Goal: Information Seeking & Learning: Learn about a topic

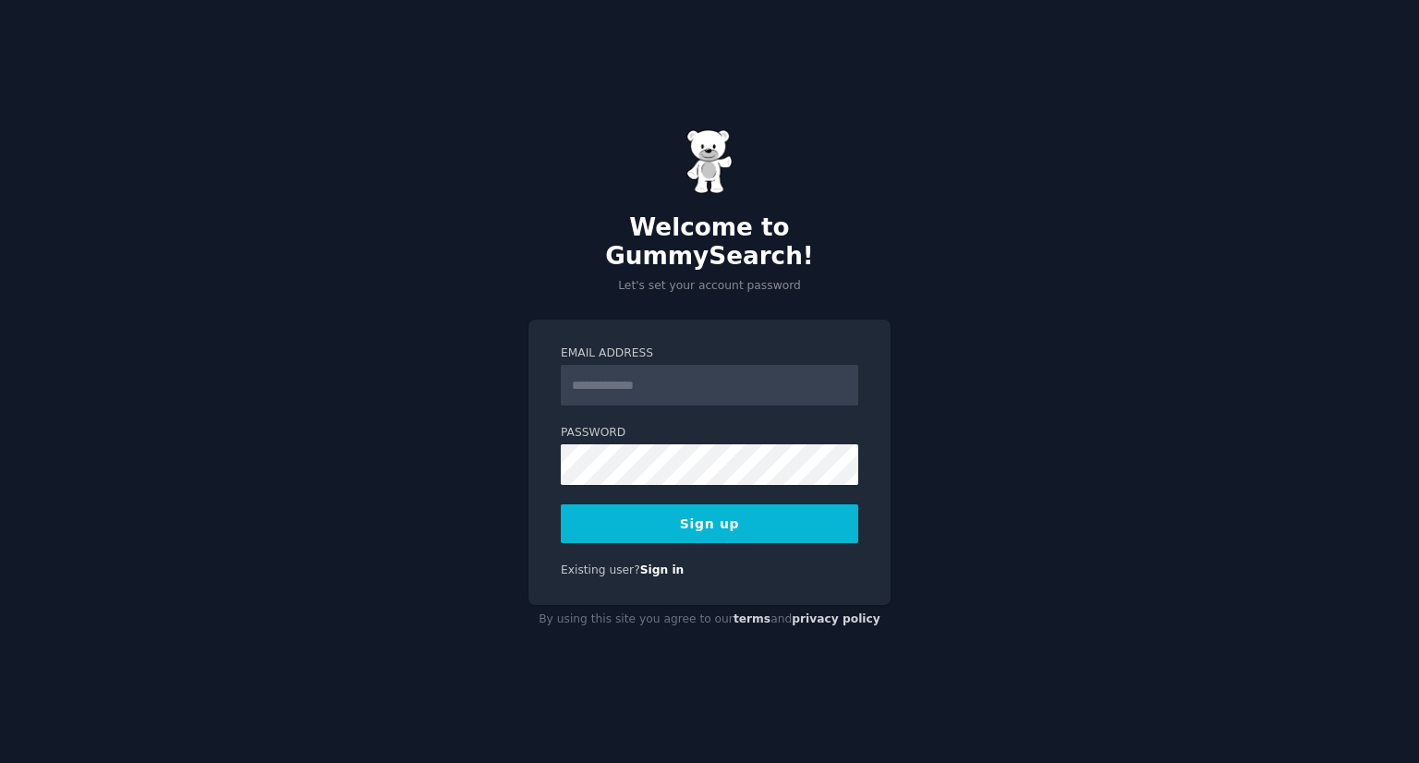
click at [285, 381] on div "Welcome to GummySearch! Let's set your account password Email Address Password …" at bounding box center [709, 381] width 1419 height 763
click at [632, 371] on input "Email Address" at bounding box center [709, 385] width 297 height 41
type input "**********"
click at [682, 504] on button "Sign up" at bounding box center [709, 523] width 297 height 39
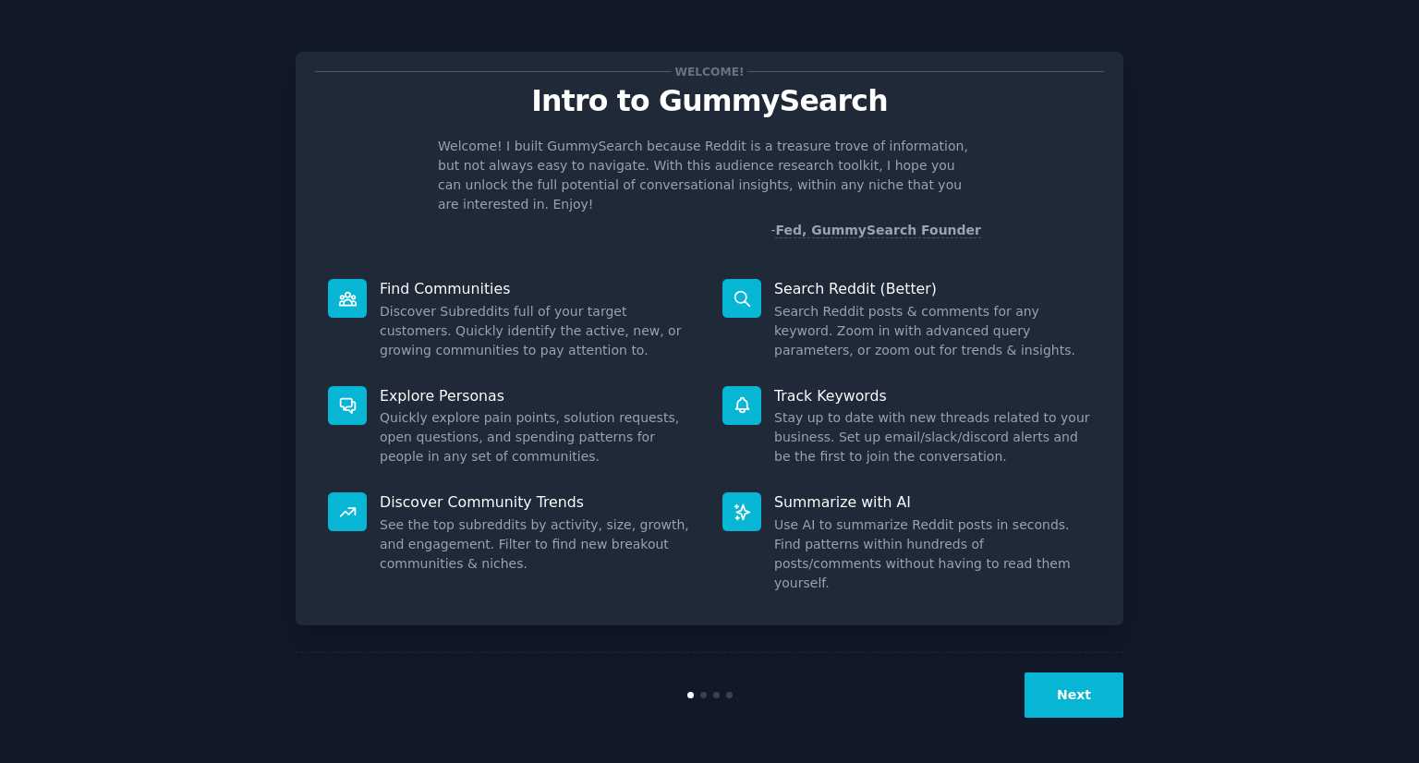
click at [1082, 699] on button "Next" at bounding box center [1073, 694] width 99 height 45
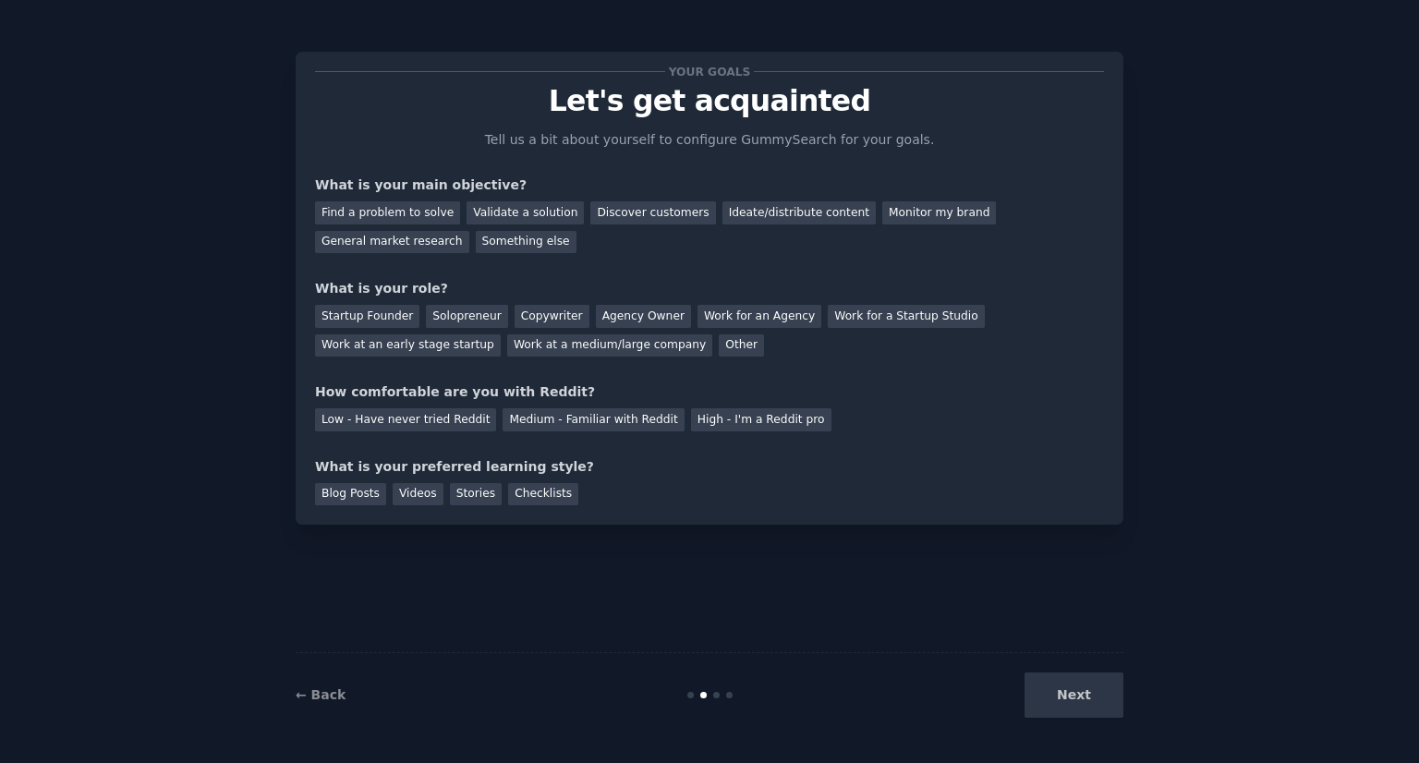
click at [1082, 699] on div "Next" at bounding box center [985, 694] width 276 height 45
click at [375, 212] on div "Find a problem to solve" at bounding box center [387, 212] width 145 height 23
click at [615, 220] on div "Discover customers" at bounding box center [652, 212] width 125 height 23
click at [381, 208] on div "Find a problem to solve" at bounding box center [387, 212] width 145 height 23
click at [335, 314] on div "Startup Founder" at bounding box center [367, 316] width 104 height 23
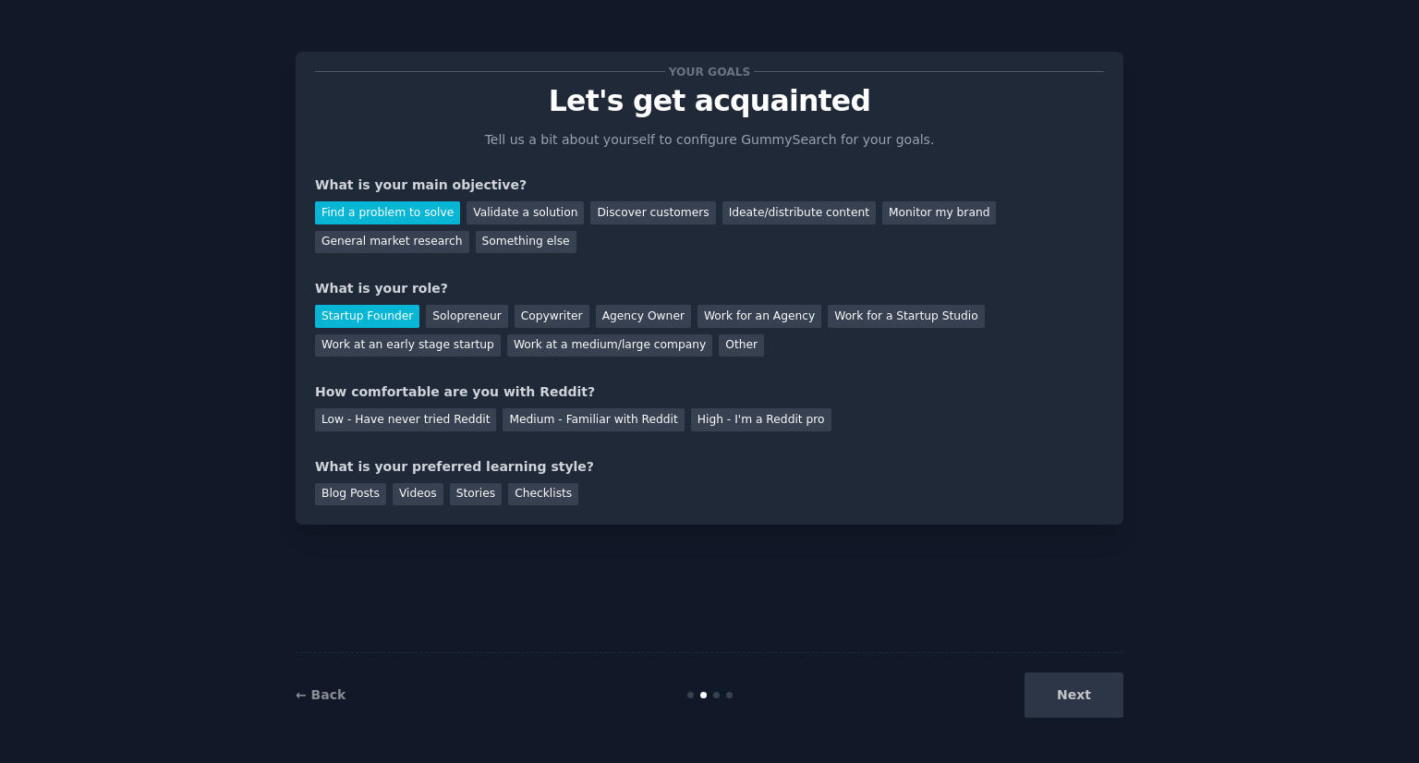
click at [442, 421] on div "Low - Have never tried Reddit" at bounding box center [405, 419] width 181 height 23
click at [508, 501] on div "Checklists" at bounding box center [543, 494] width 70 height 23
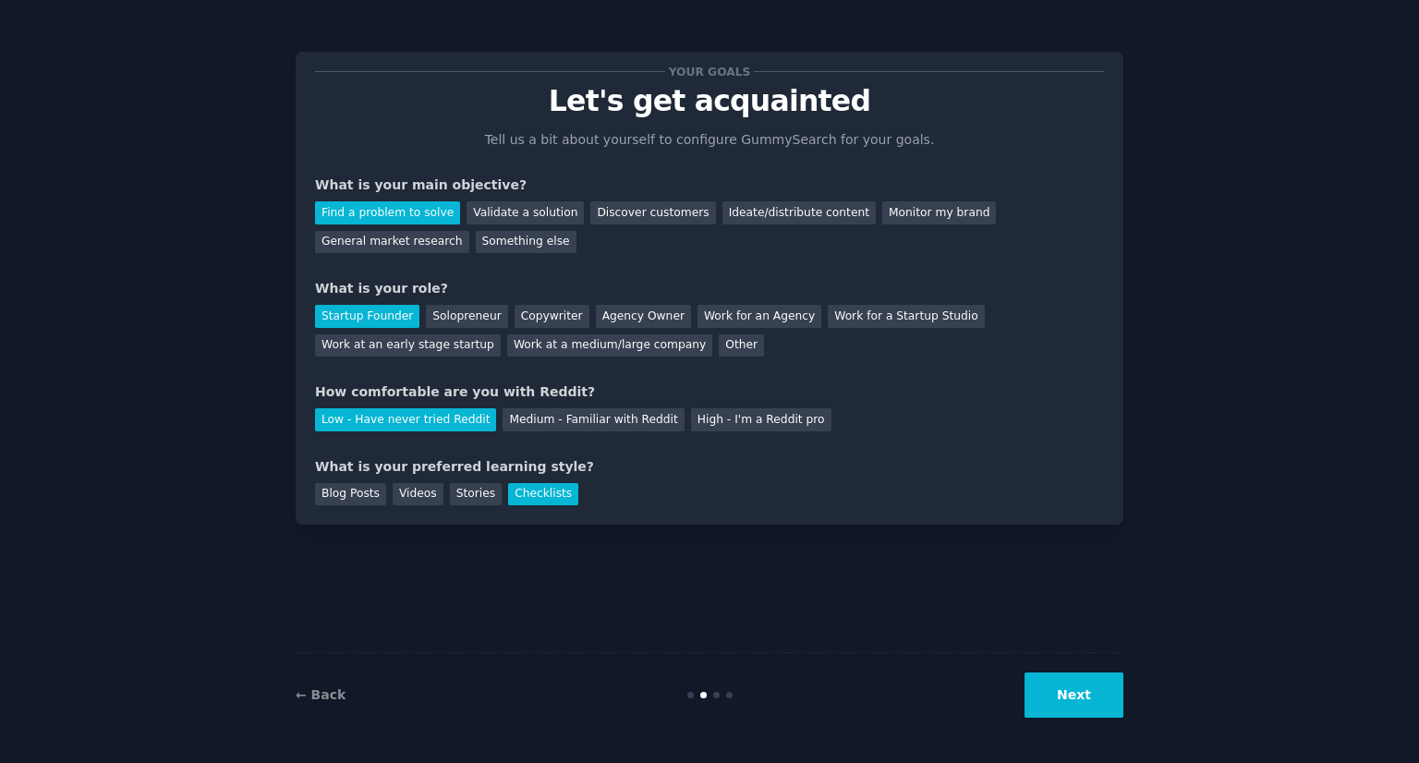
click at [1051, 696] on button "Next" at bounding box center [1073, 694] width 99 height 45
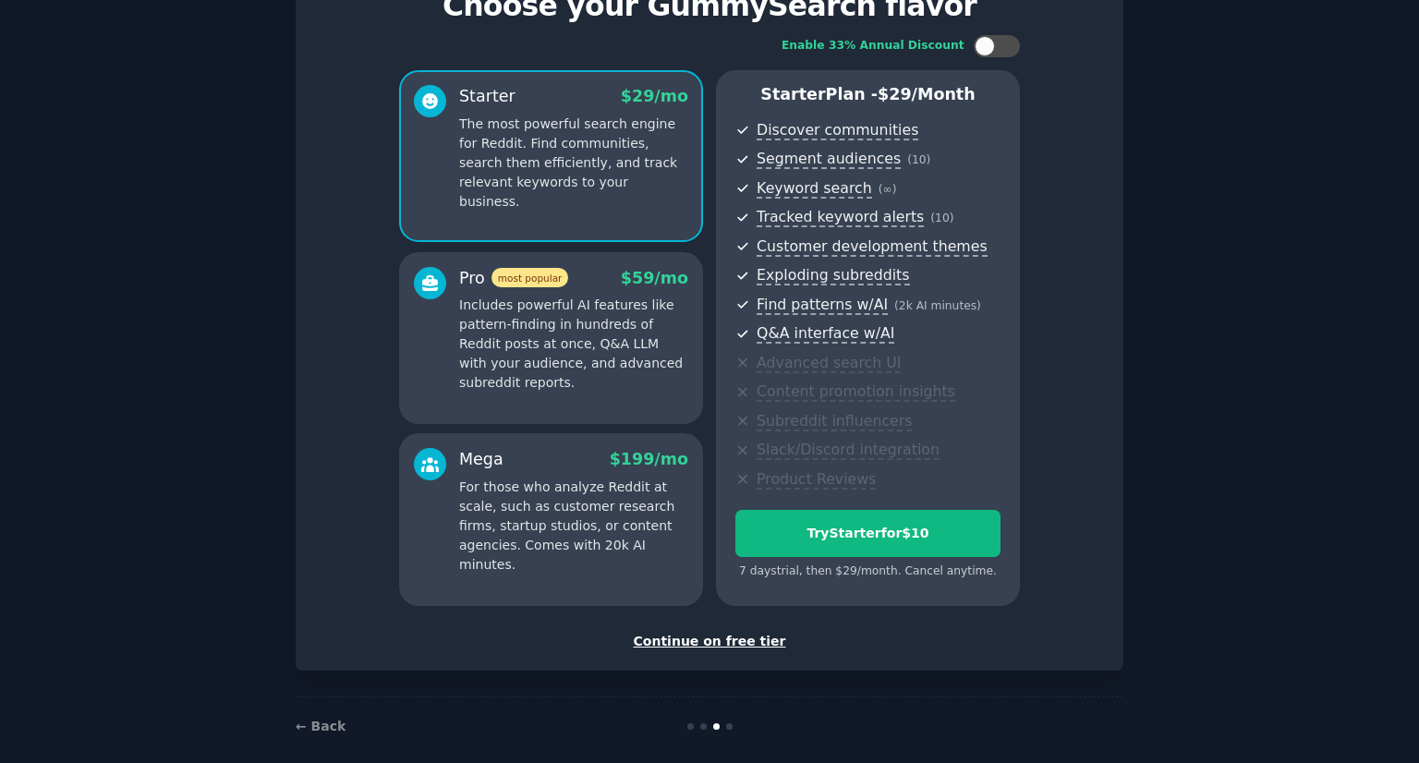
scroll to position [107, 0]
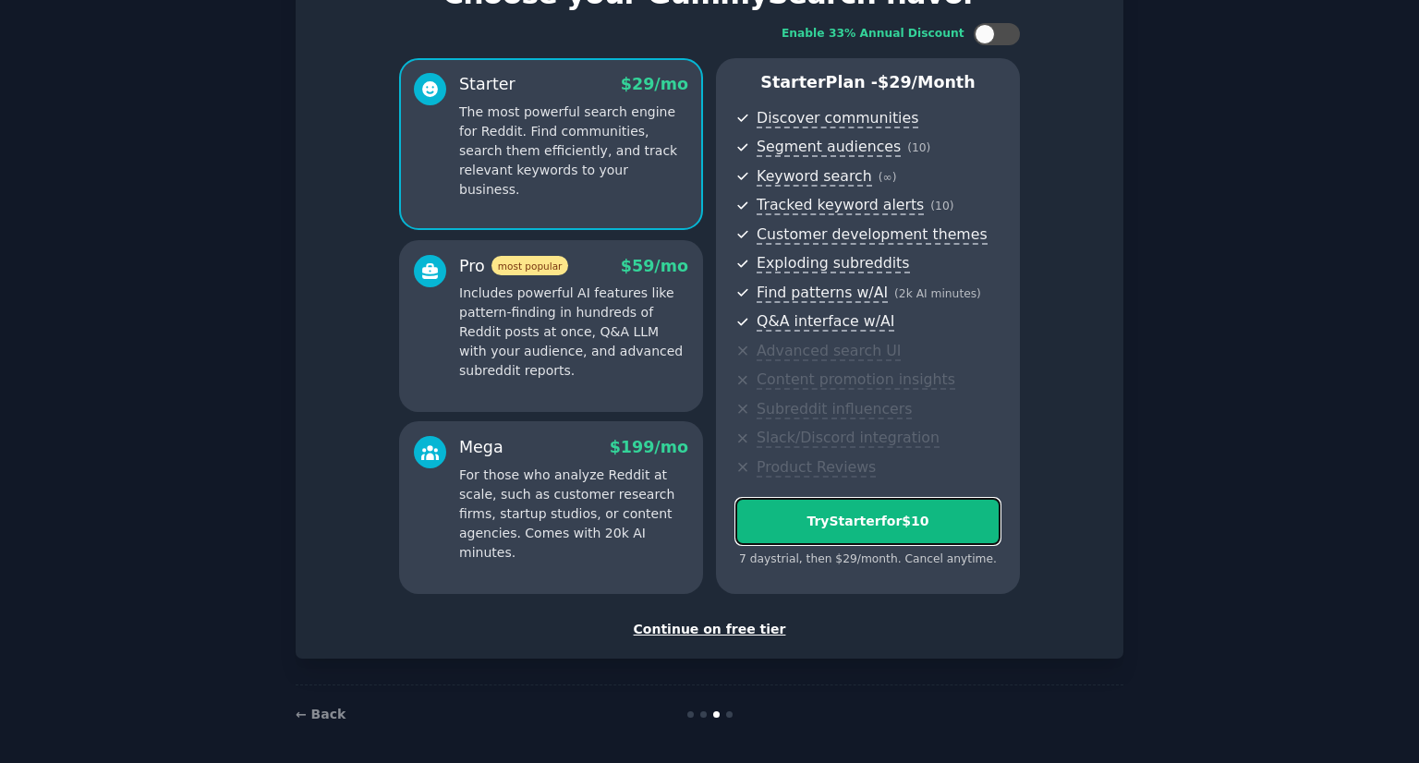
click at [809, 526] on div "Try Starter for $10" at bounding box center [867, 521] width 263 height 19
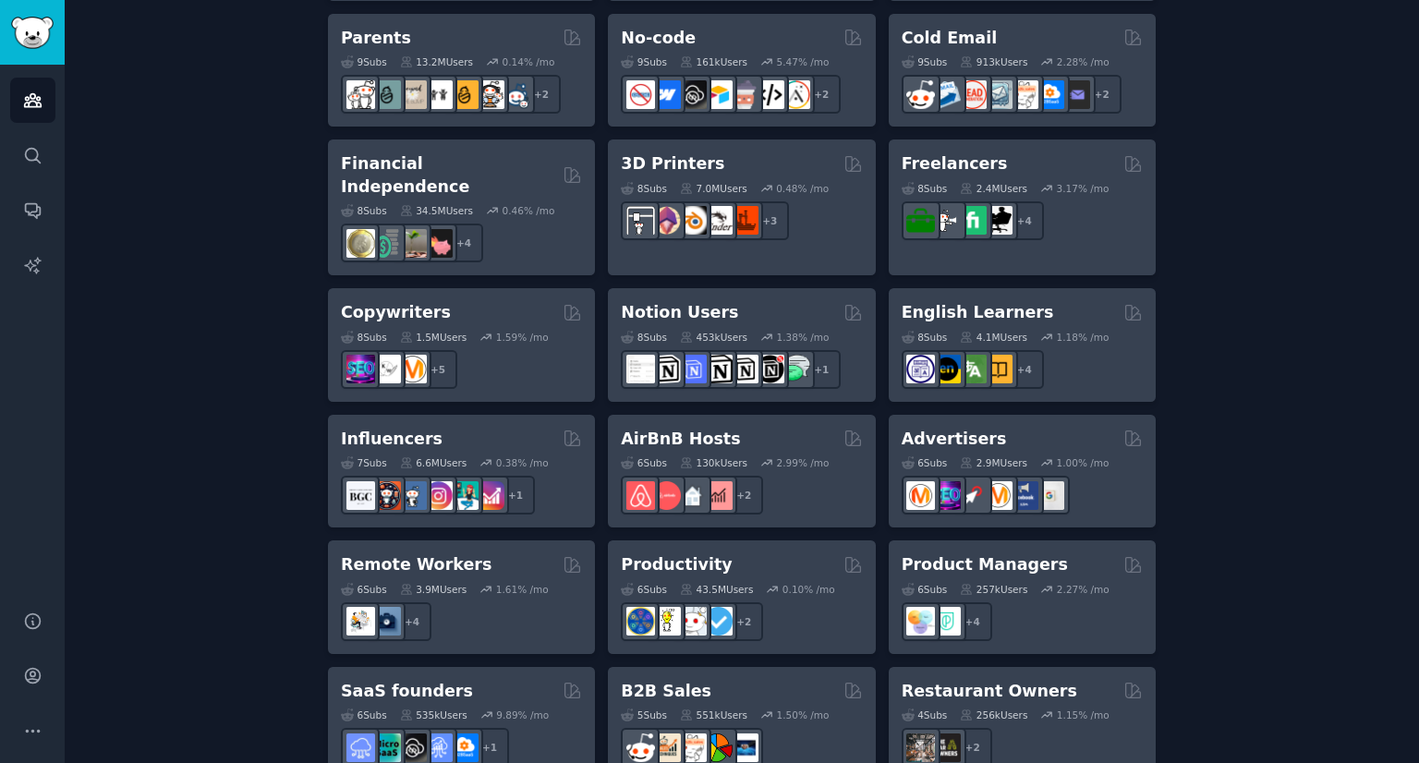
scroll to position [1367, 0]
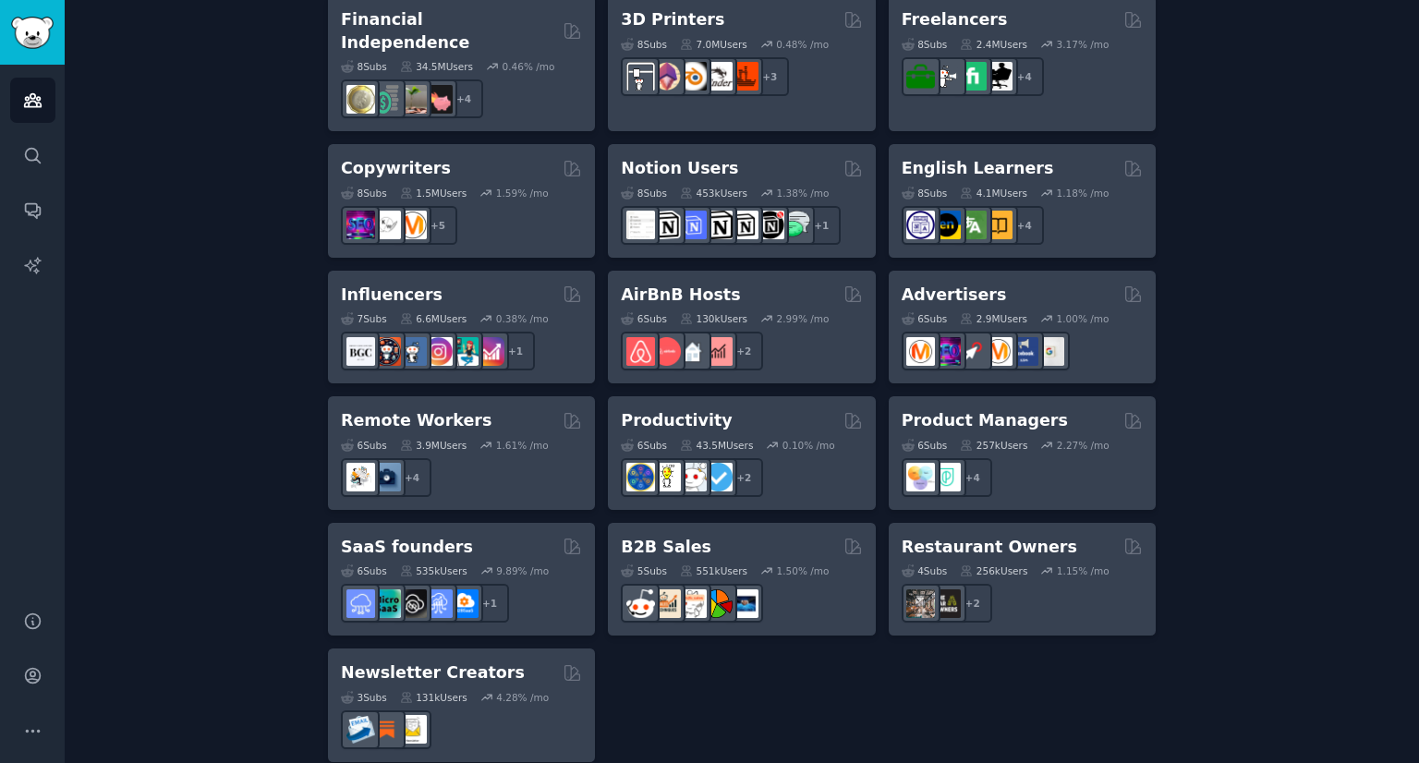
click at [975, 536] on h2 "Restaurant Owners" at bounding box center [990, 547] width 176 height 23
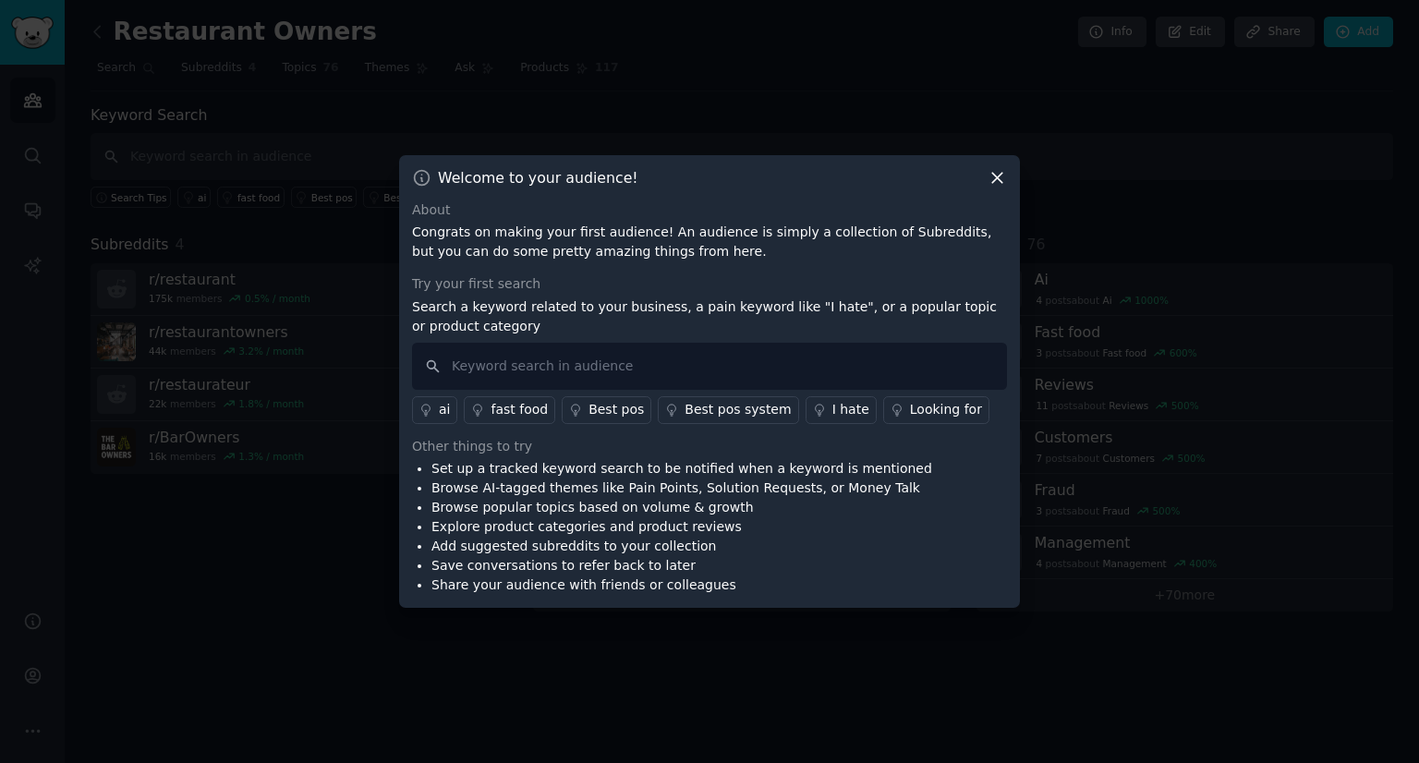
click at [832, 412] on div "I hate" at bounding box center [850, 409] width 37 height 19
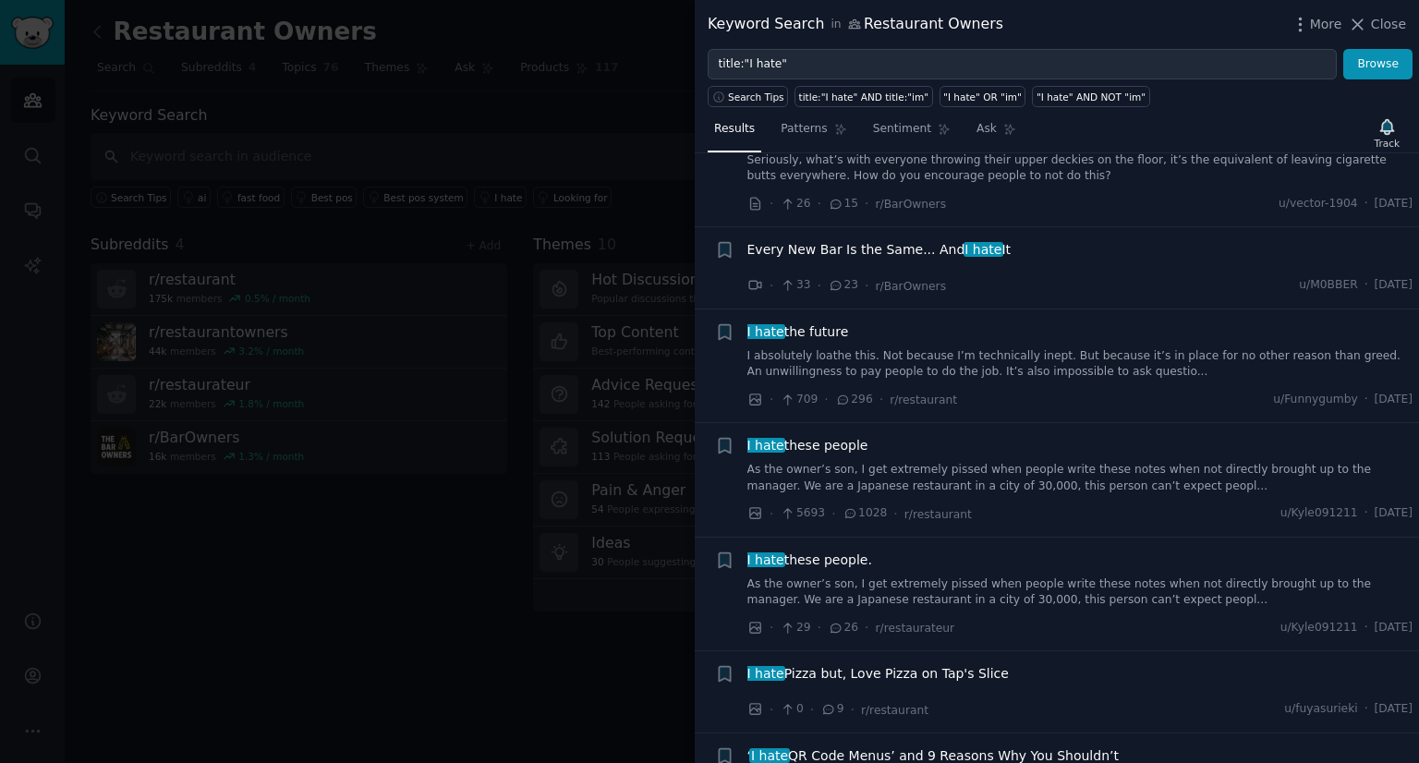
scroll to position [70, 0]
click at [899, 659] on li "+ I hate Pizza but, Love Pizza on Tap's Slice · 0 · 9 · r/restaurant u/fuyasuri…" at bounding box center [1057, 690] width 724 height 81
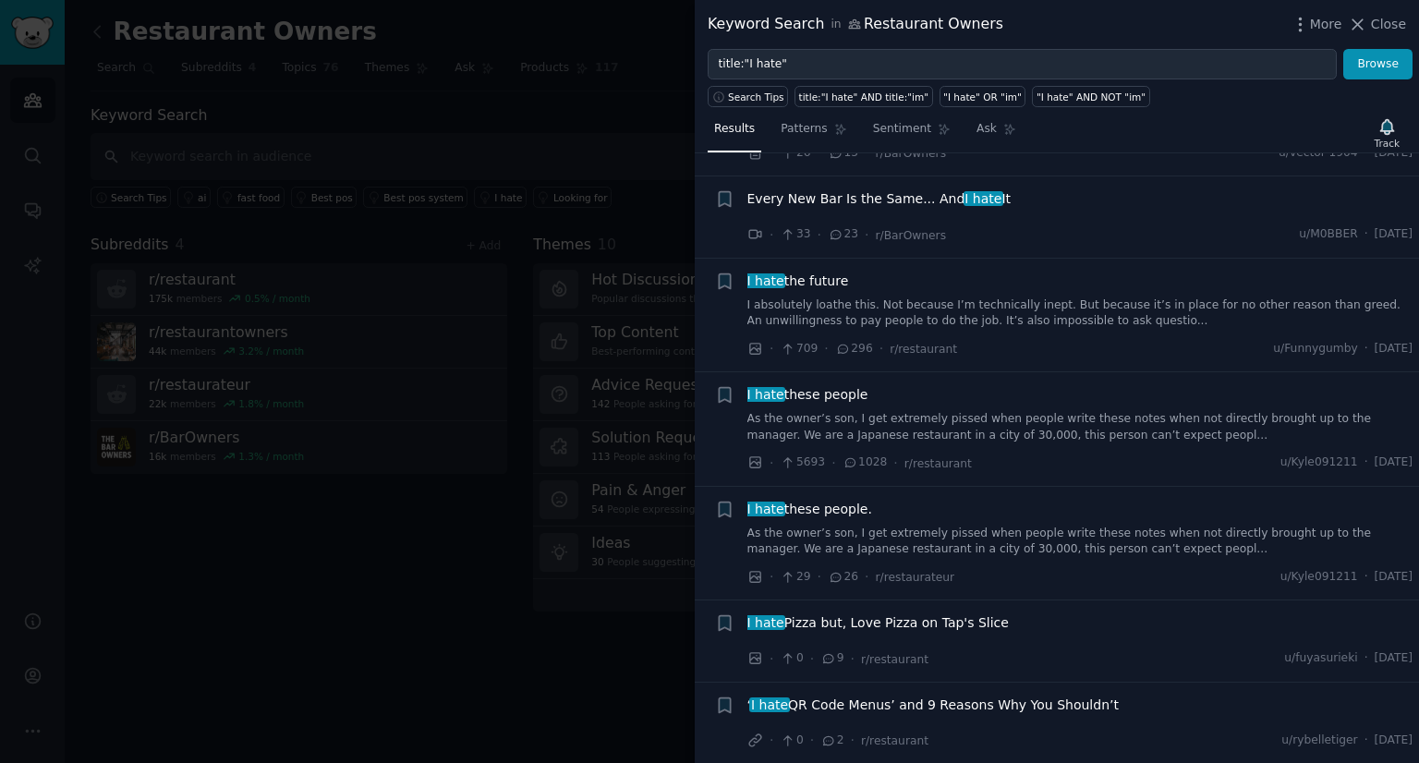
scroll to position [129, 0]
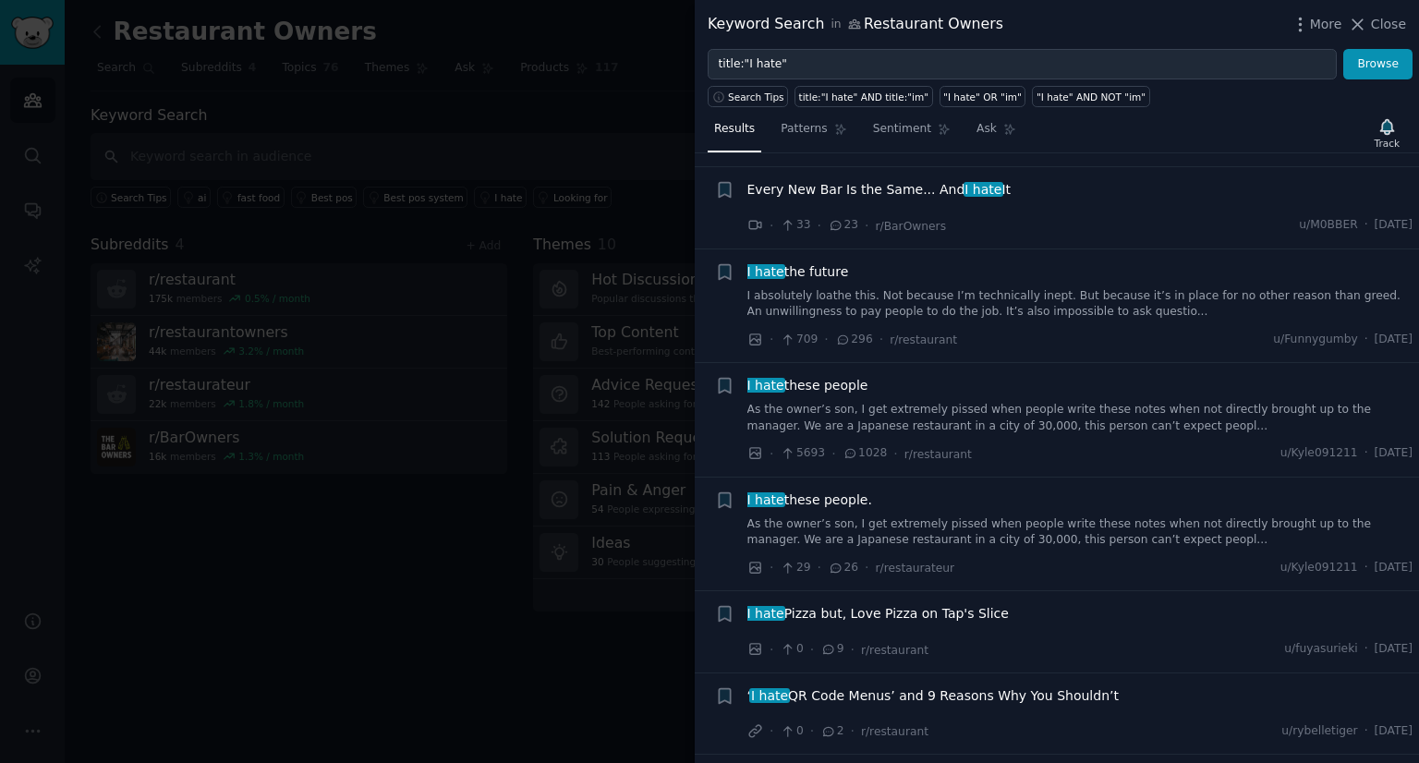
click at [1093, 452] on div "· 5693 · 1028 · r/restaurant u/Kyle091211 · Mon 10/06/2024" at bounding box center [1080, 453] width 666 height 19
click at [1367, 30] on icon at bounding box center [1357, 24] width 19 height 19
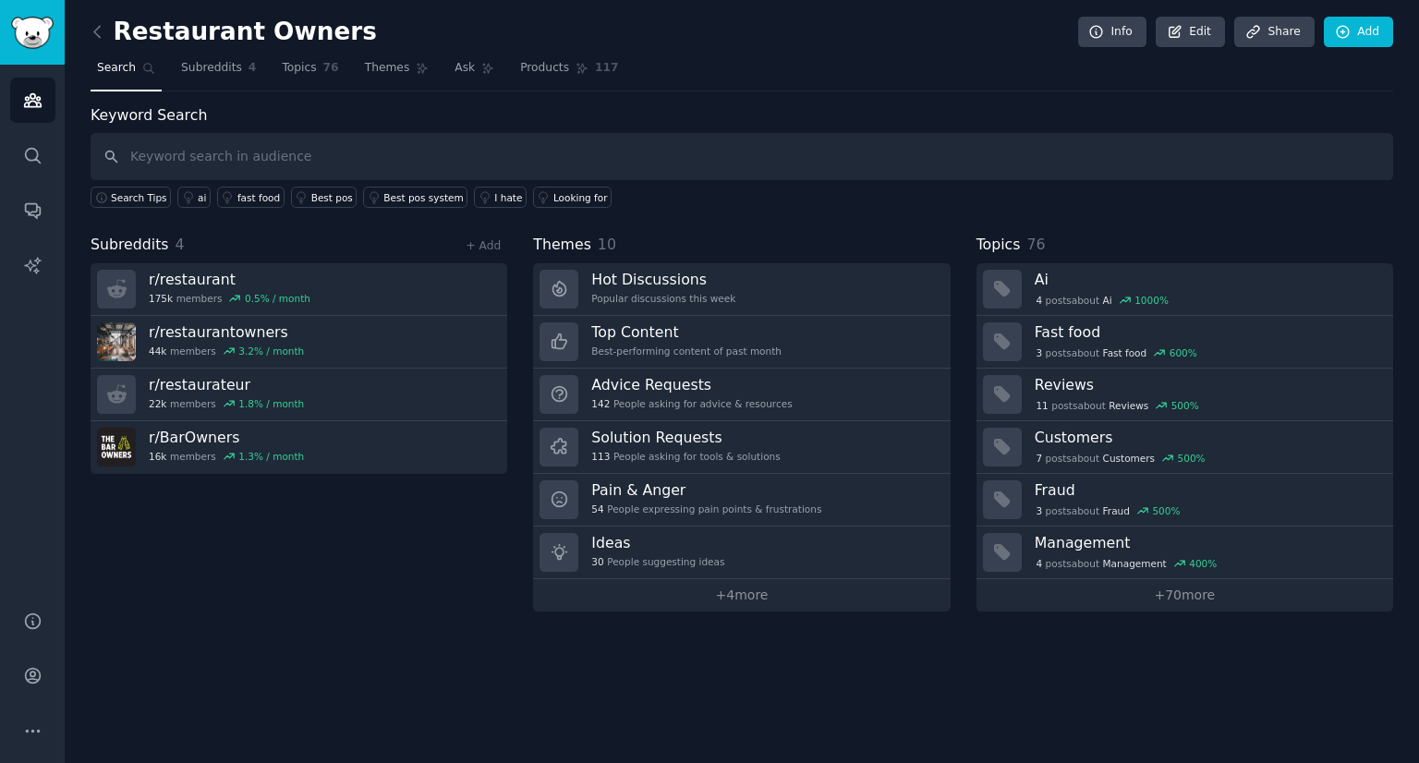
click at [708, 542] on link "Ideas 30 People suggesting ideas" at bounding box center [741, 553] width 417 height 53
